Goal: Book appointment/travel/reservation

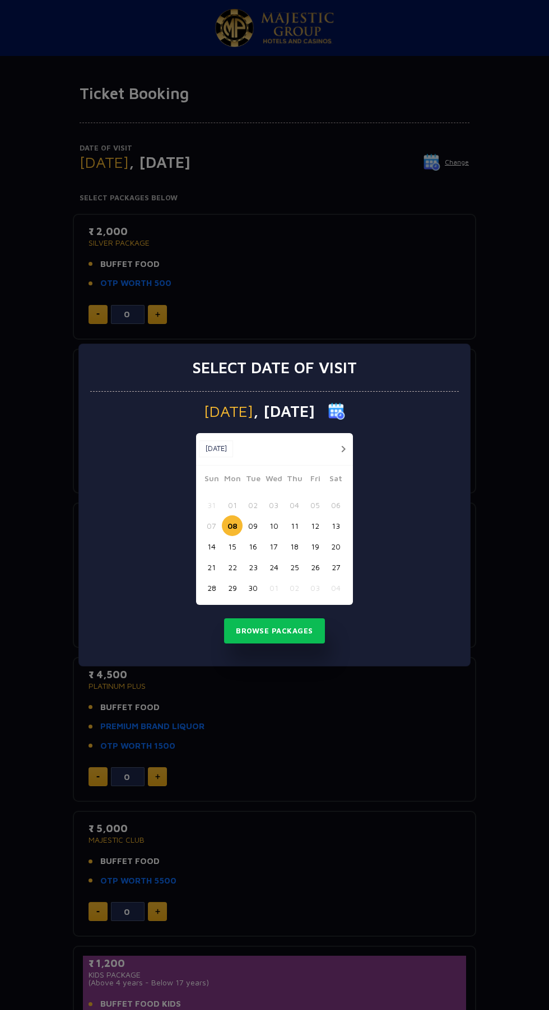
click at [273, 546] on button "17" at bounding box center [273, 546] width 21 height 21
click at [285, 631] on button "Browse Packages" at bounding box center [274, 632] width 101 height 26
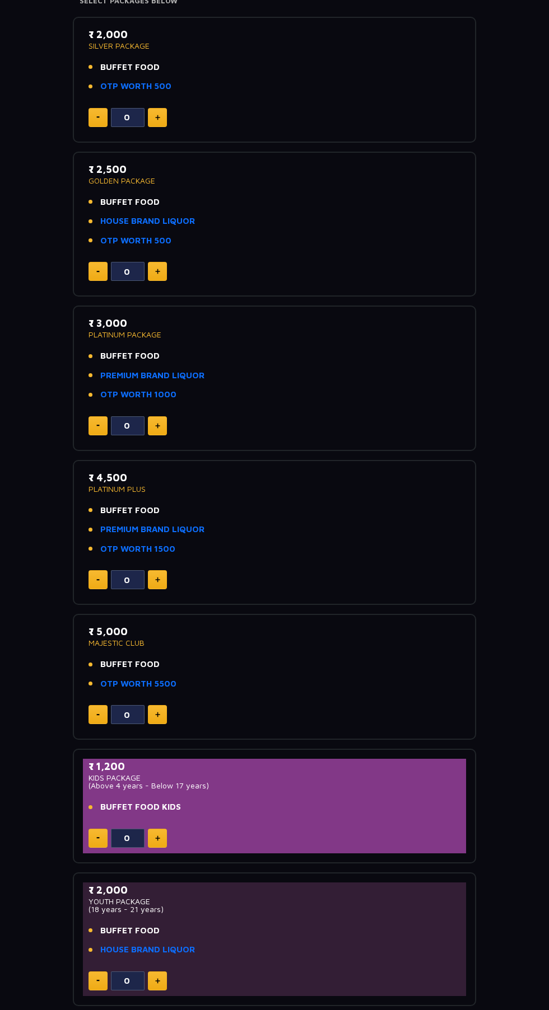
scroll to position [214, 0]
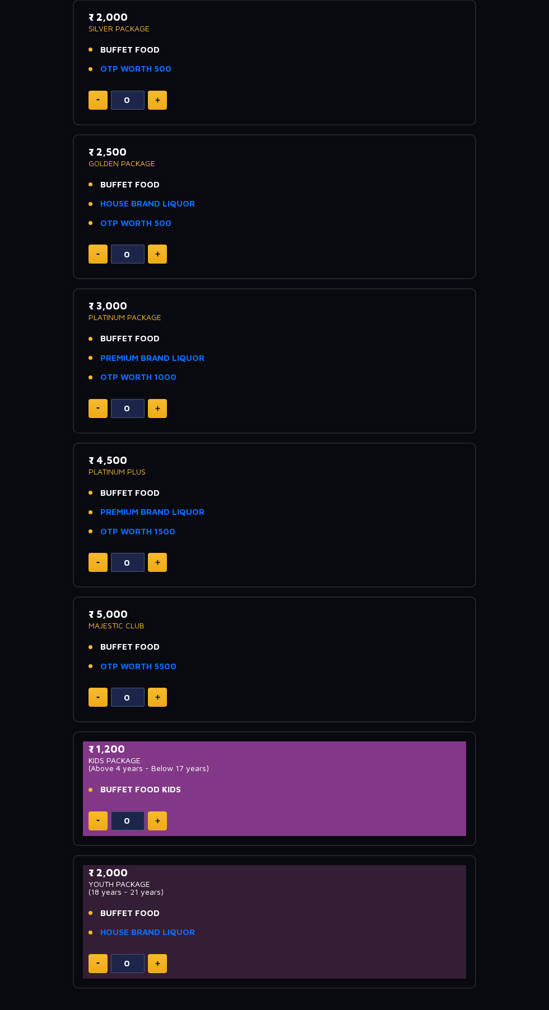
click at [157, 562] on img at bounding box center [157, 563] width 5 height 6
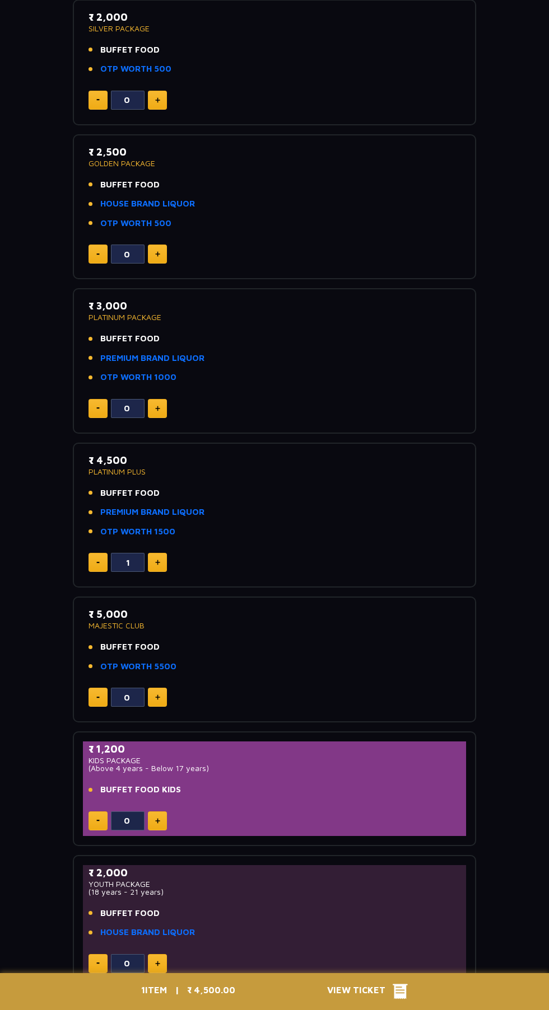
click at [98, 562] on img at bounding box center [97, 563] width 3 height 2
type input "0"
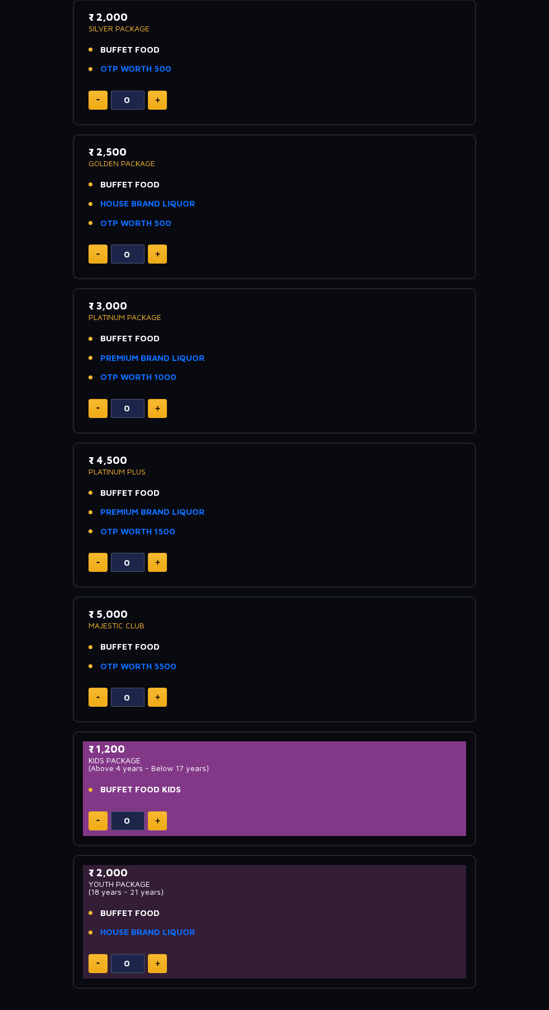
click at [155, 695] on img at bounding box center [157, 698] width 5 height 6
type input "1"
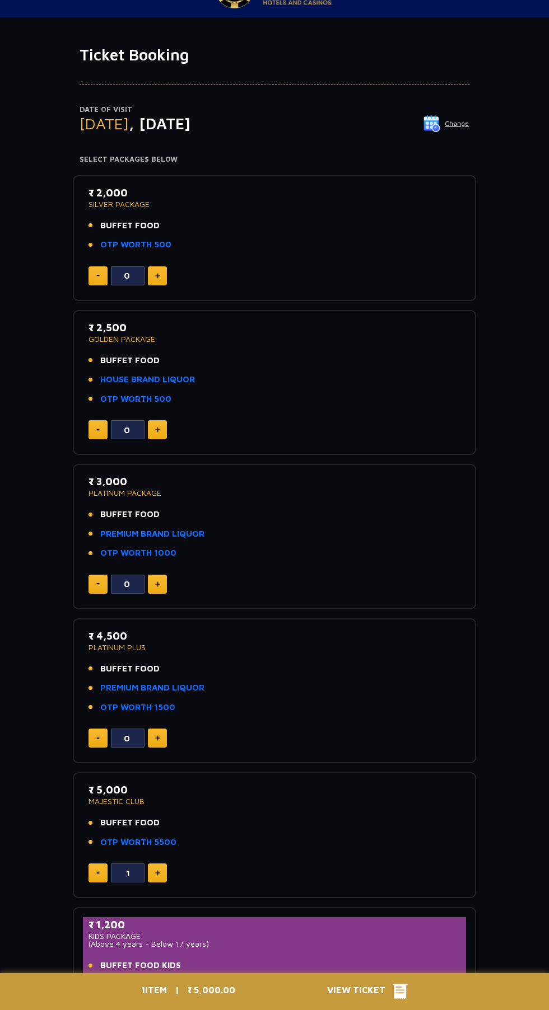
scroll to position [20, 0]
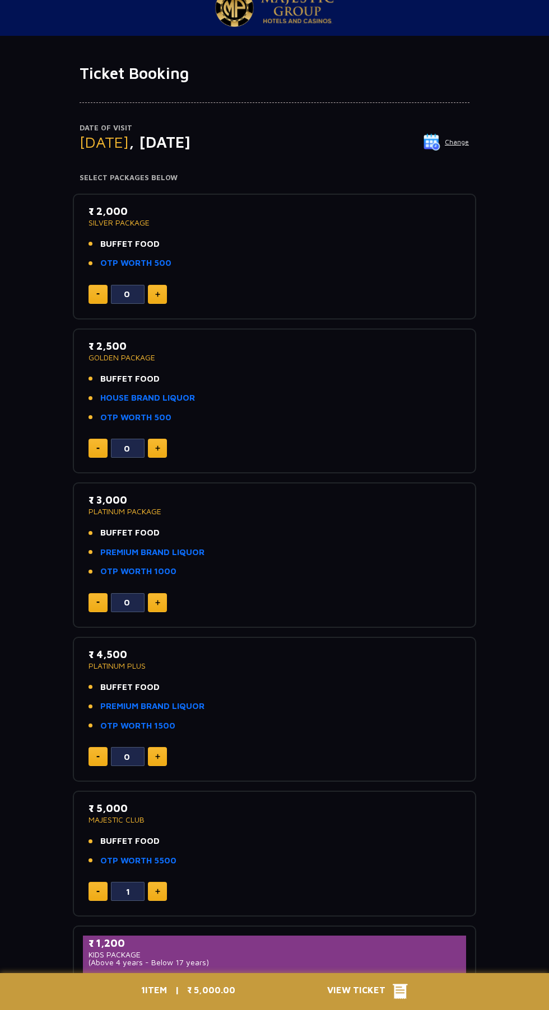
click at [157, 294] on img at bounding box center [157, 295] width 5 height 6
type input "1"
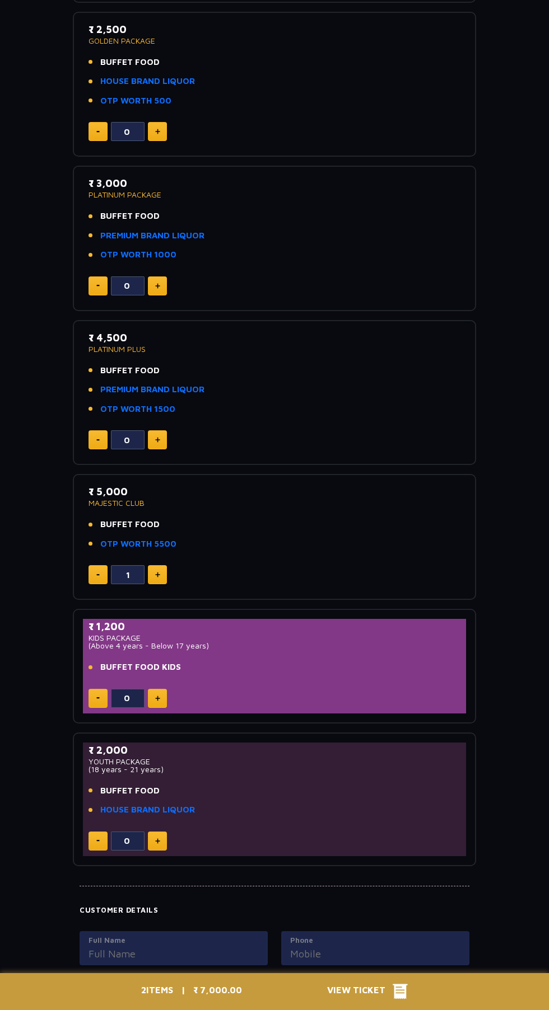
scroll to position [0, 0]
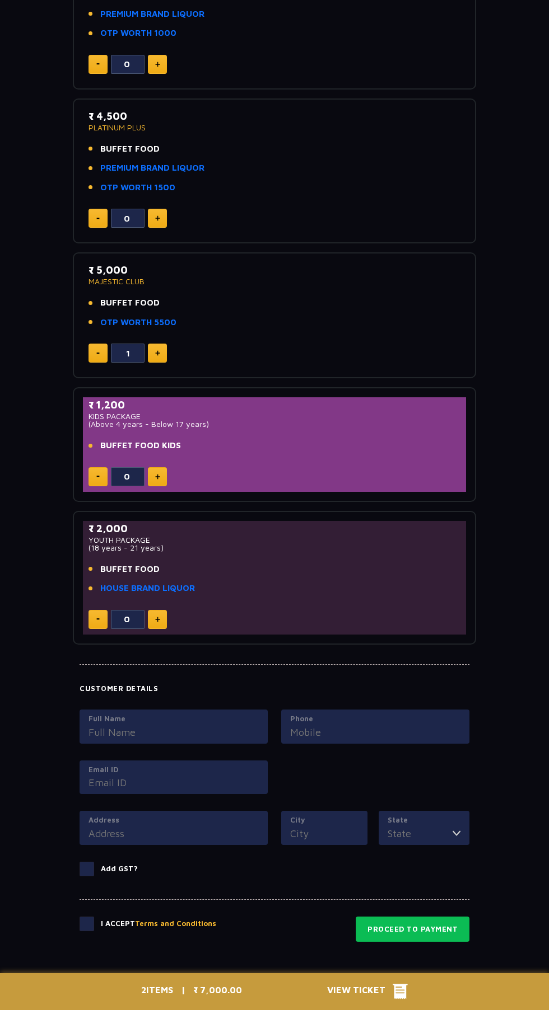
click at [171, 733] on input "Full Name" at bounding box center [173, 732] width 170 height 15
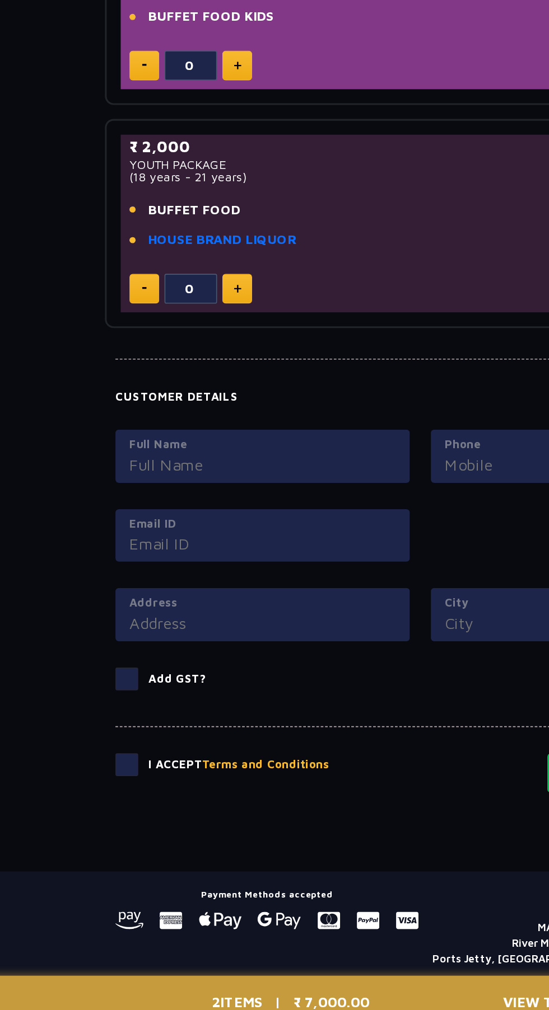
scroll to position [644, 0]
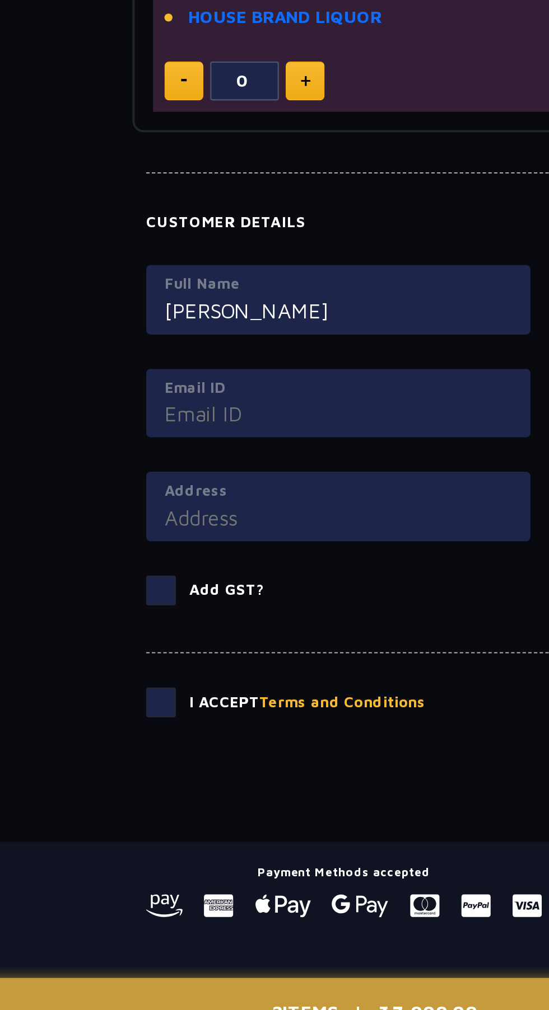
type input "[PERSON_NAME]"
click at [182, 700] on input "Email ID" at bounding box center [173, 697] width 170 height 15
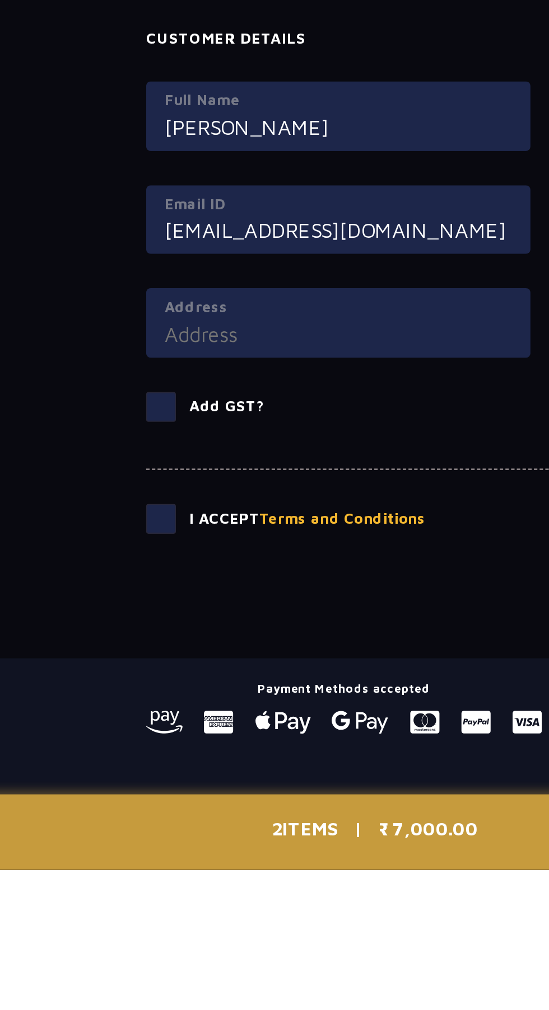
type input "[EMAIL_ADDRESS][DOMAIN_NAME]"
click at [158, 747] on input "Address" at bounding box center [173, 748] width 170 height 15
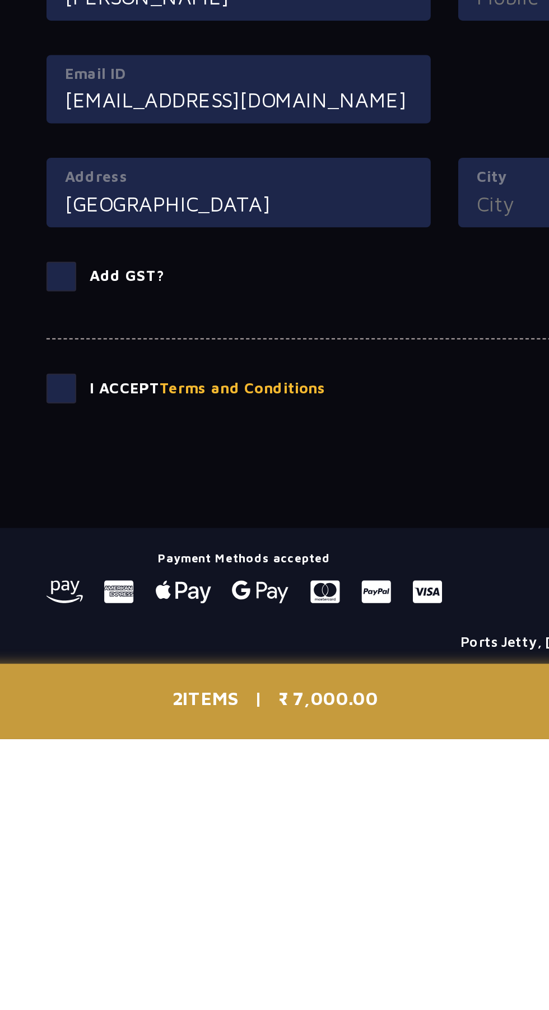
type input "[GEOGRAPHIC_DATA]"
click at [91, 841] on span at bounding box center [86, 838] width 15 height 15
click at [0, 0] on input "checkbox" at bounding box center [0, 0] width 0 height 0
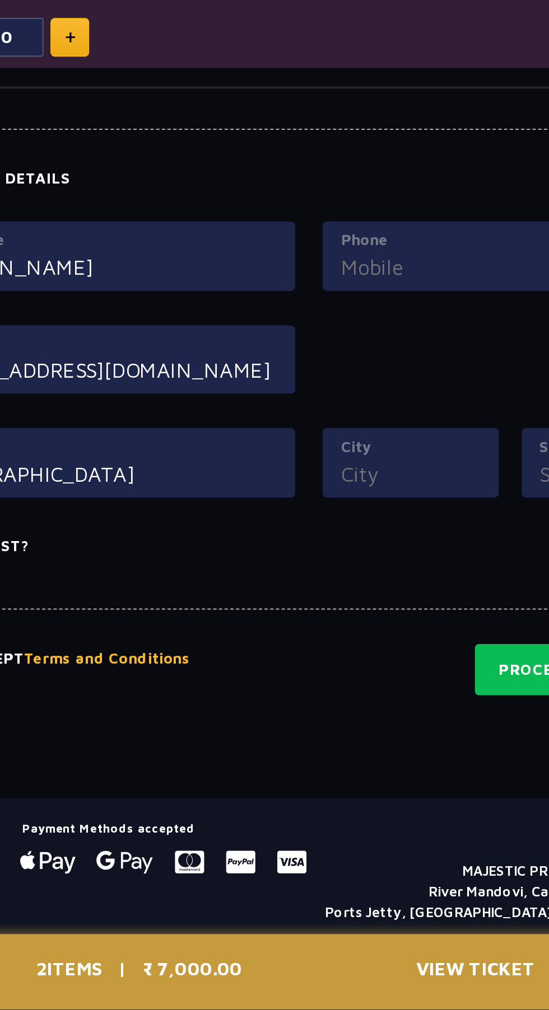
click at [320, 653] on input "Phone" at bounding box center [375, 646] width 170 height 15
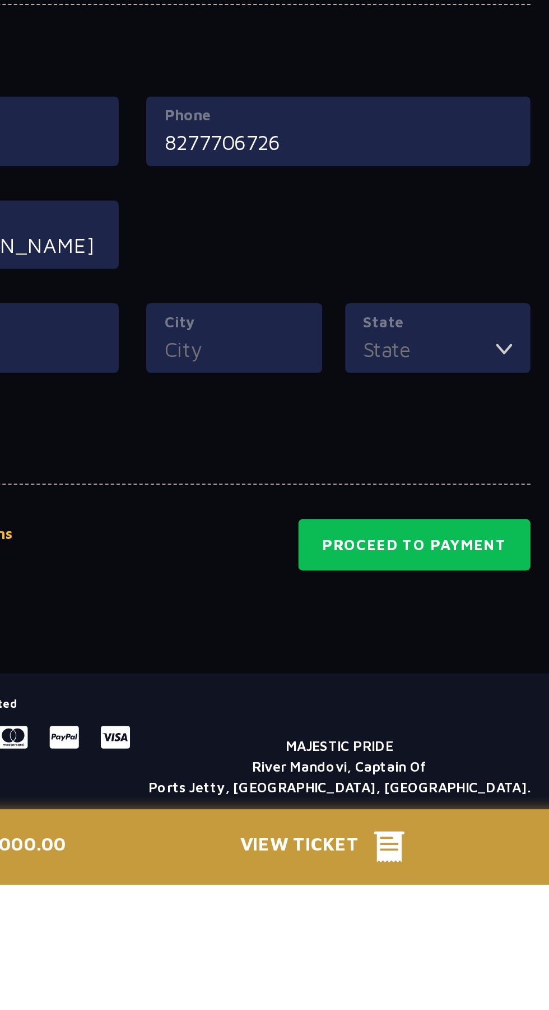
scroll to position [644, 0]
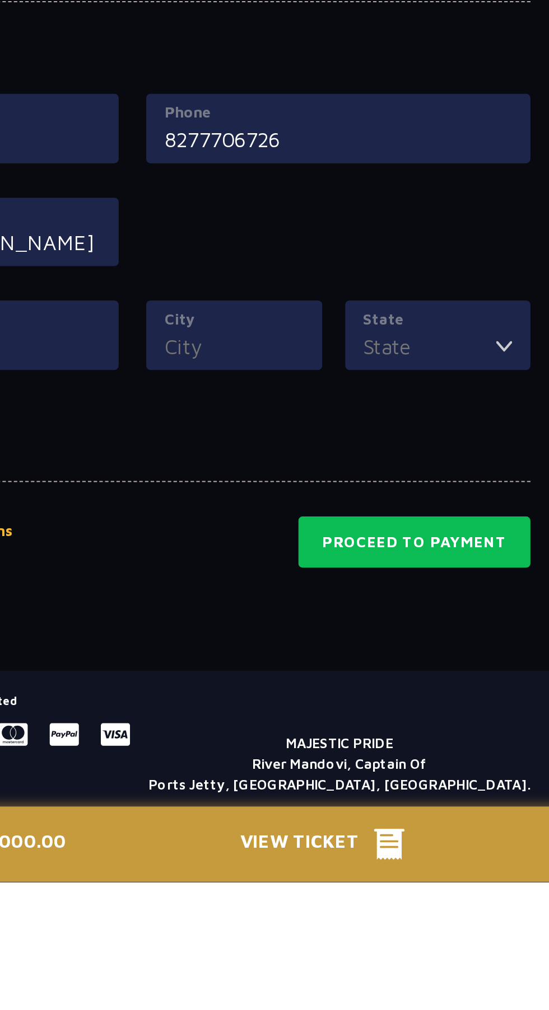
type input "8277706726"
click at [332, 751] on input "City" at bounding box center [324, 748] width 68 height 15
type input "[GEOGRAPHIC_DATA]"
click at [437, 747] on input "State" at bounding box center [419, 748] width 65 height 15
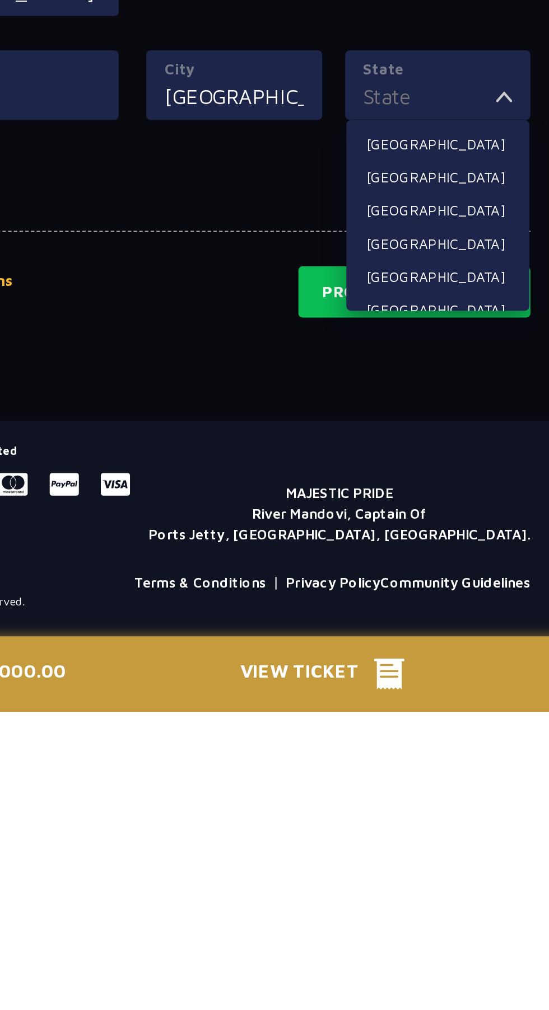
scroll to position [684, 0]
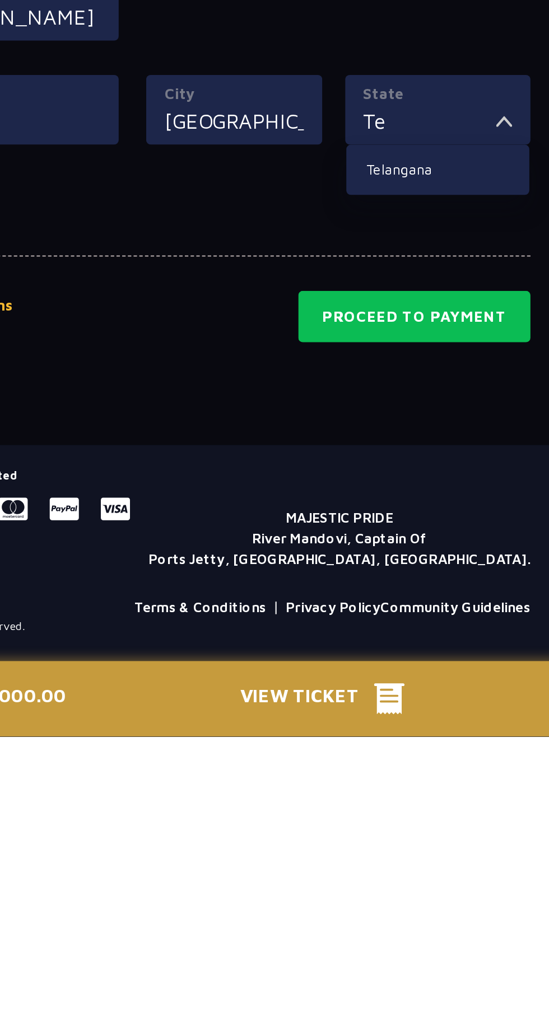
click at [427, 733] on li "Telangana" at bounding box center [424, 732] width 90 height 15
type input "Telangana"
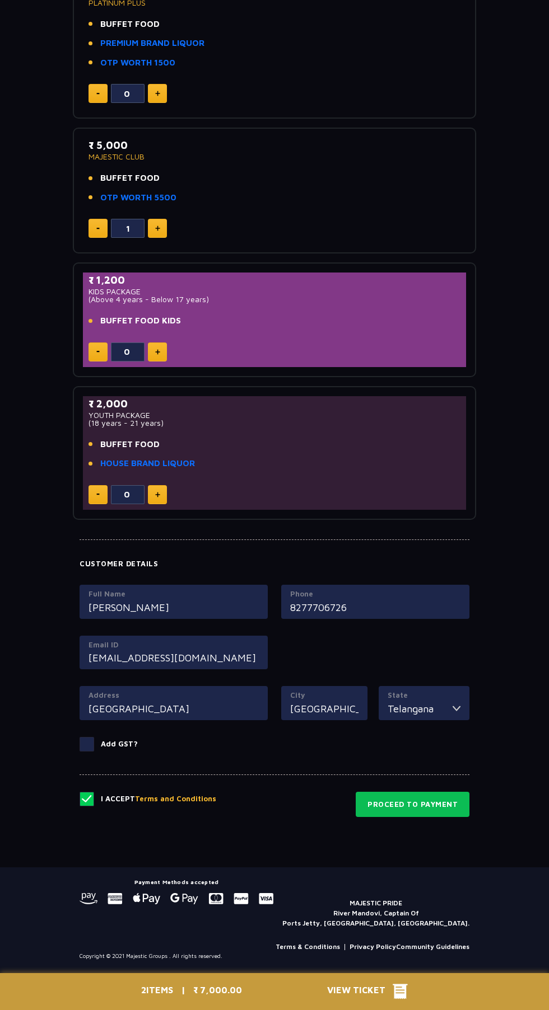
scroll to position [682, 0]
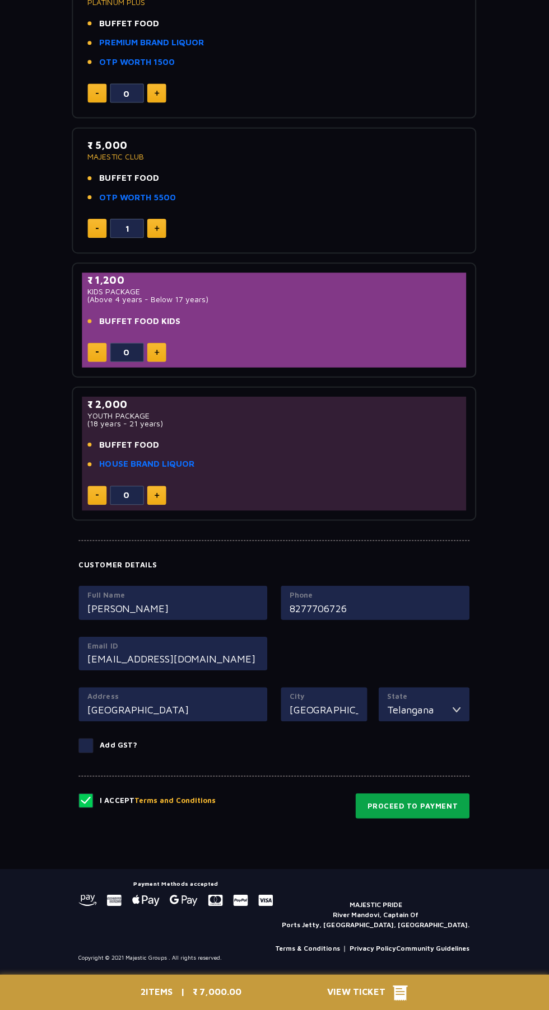
click at [436, 805] on button "Proceed to Payment" at bounding box center [412, 806] width 114 height 26
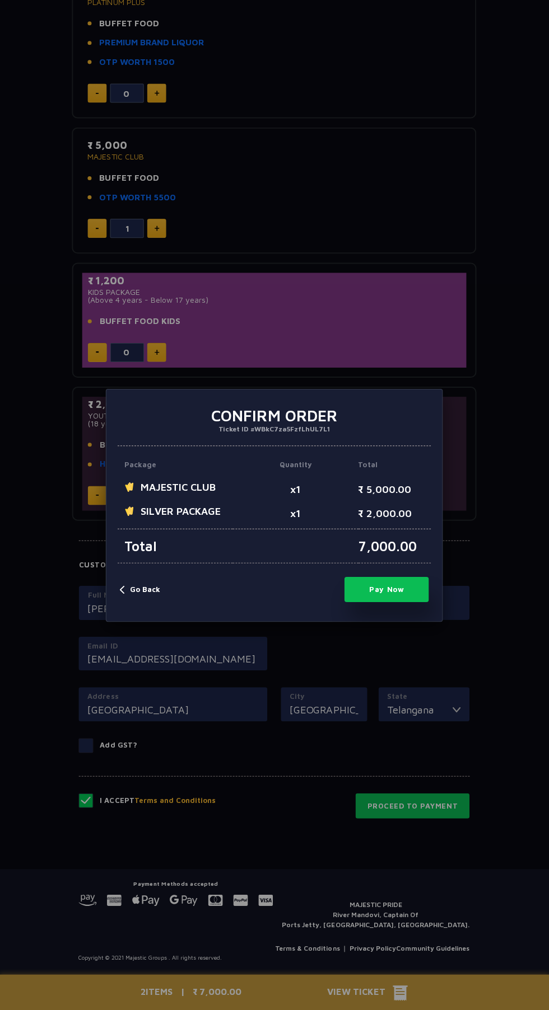
click at [388, 589] on button "Pay Now" at bounding box center [386, 589] width 84 height 25
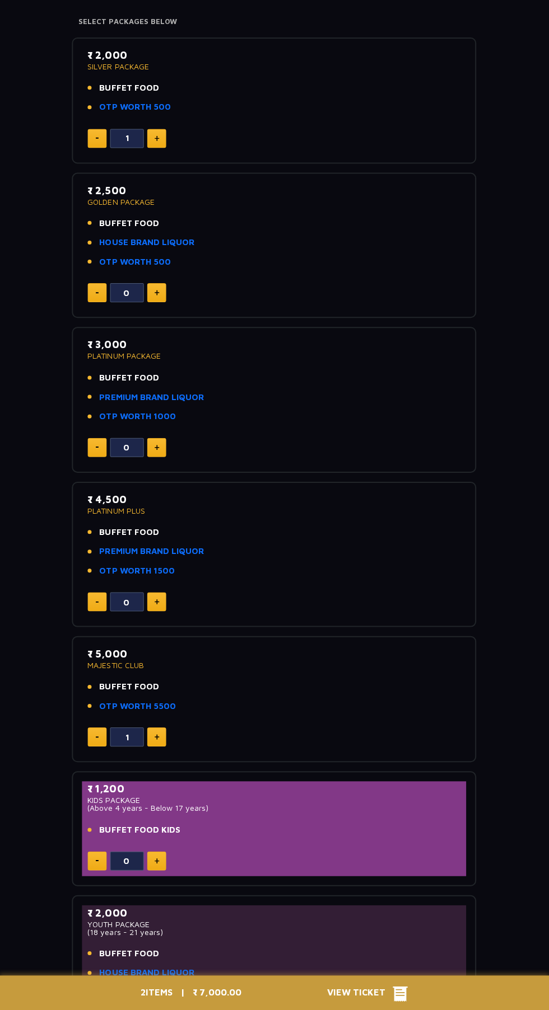
scroll to position [0, 0]
